Goal: Task Accomplishment & Management: Complete application form

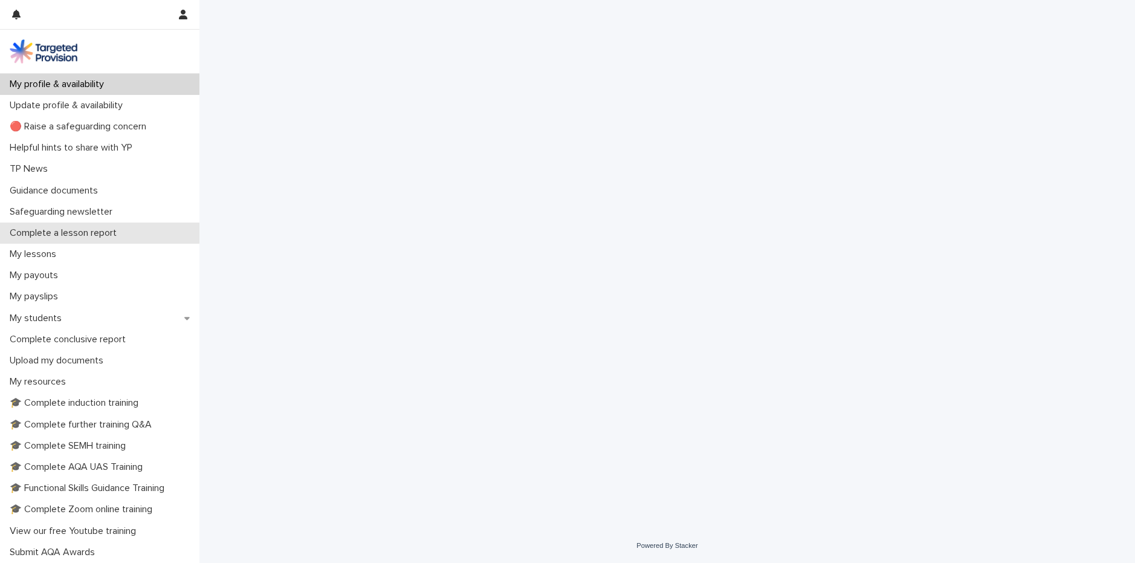
click at [101, 225] on div "Complete a lesson report" at bounding box center [99, 232] width 199 height 21
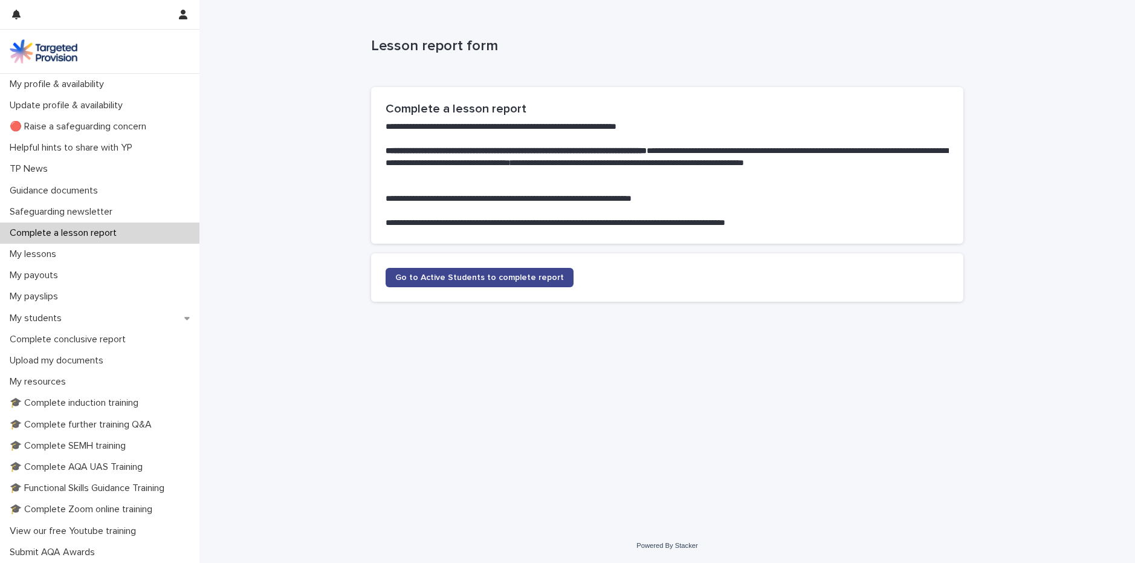
click at [495, 273] on span "Go to Active Students to complete report" at bounding box center [479, 277] width 169 height 8
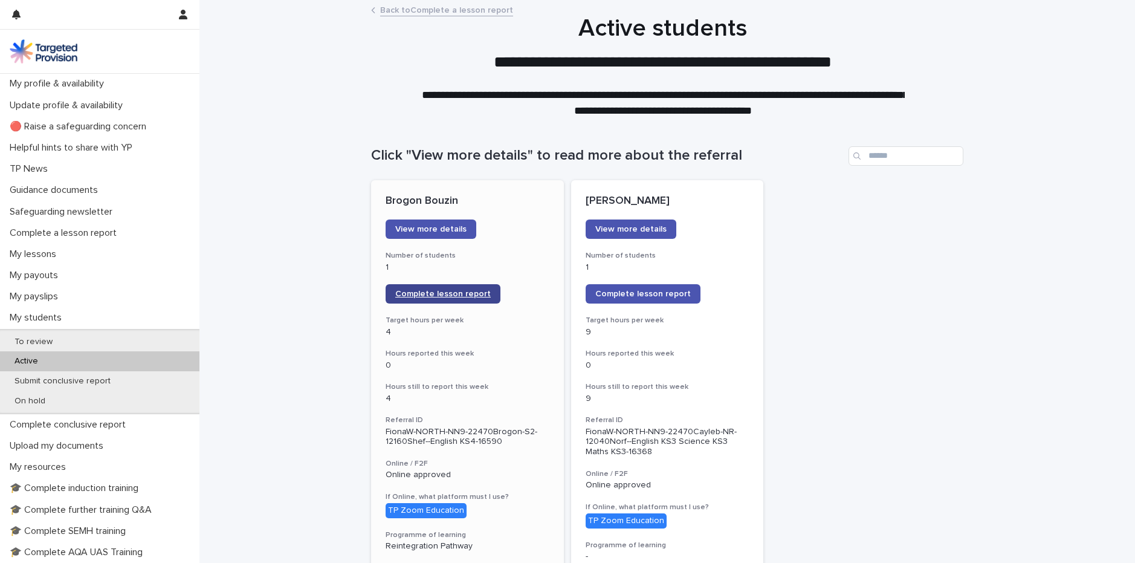
click at [473, 288] on link "Complete lesson report" at bounding box center [443, 293] width 115 height 19
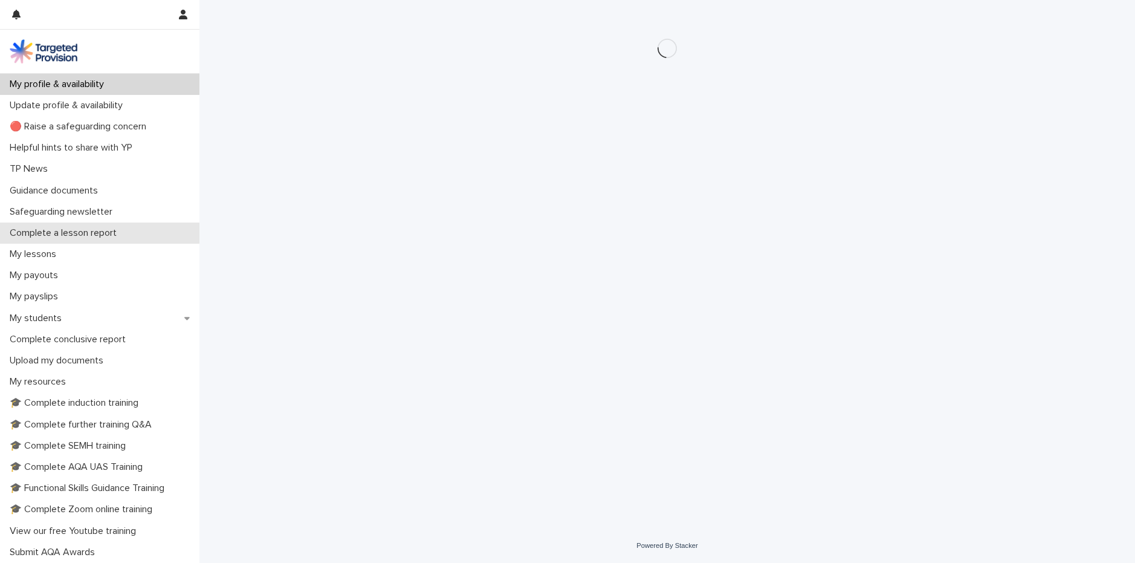
click at [106, 231] on p "Complete a lesson report" at bounding box center [66, 232] width 122 height 11
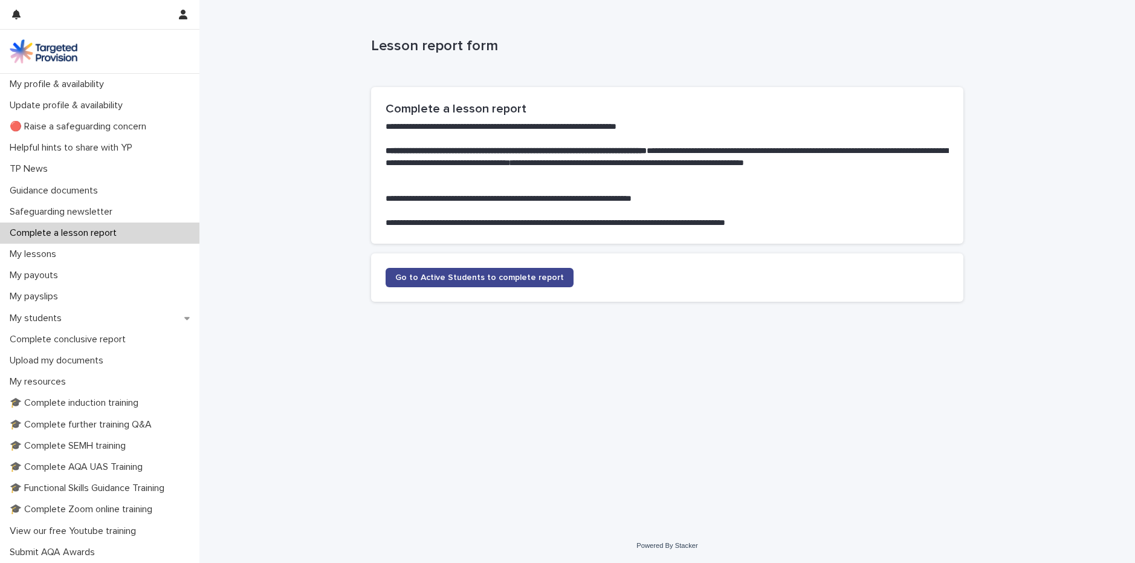
click at [529, 276] on span "Go to Active Students to complete report" at bounding box center [479, 277] width 169 height 8
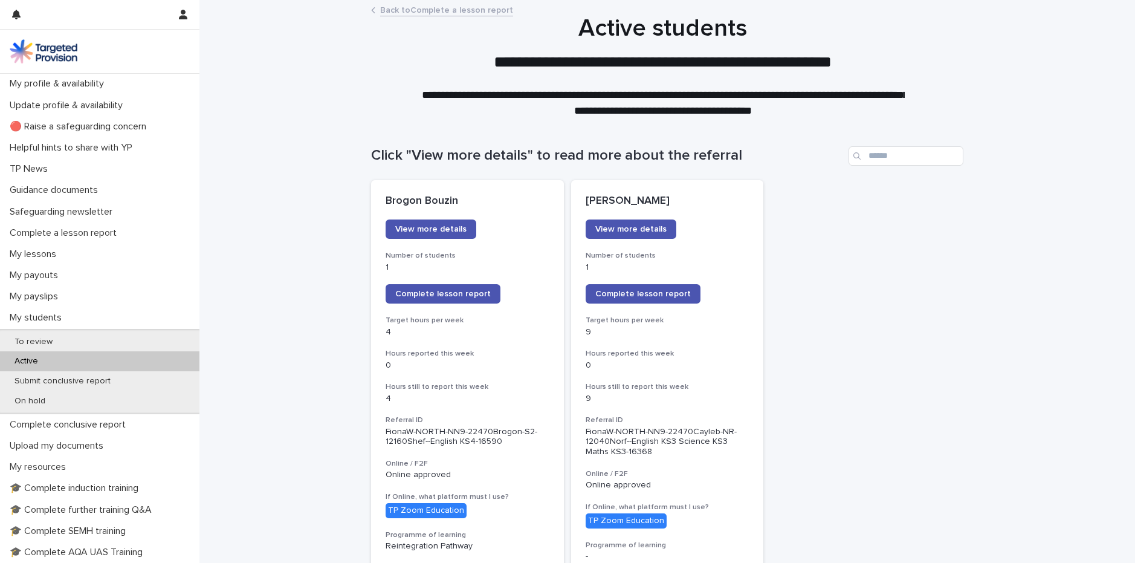
click at [653, 296] on span "Complete lesson report" at bounding box center [643, 294] width 96 height 8
click at [640, 299] on link "Complete lesson report" at bounding box center [643, 293] width 115 height 19
click at [450, 294] on span "Complete lesson report" at bounding box center [443, 294] width 96 height 8
